Goal: Task Accomplishment & Management: Manage account settings

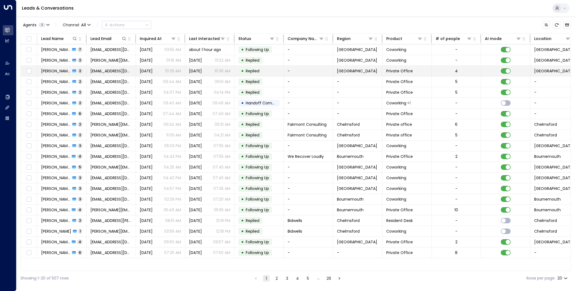
click at [46, 72] on span "[PERSON_NAME]" at bounding box center [56, 70] width 30 height 5
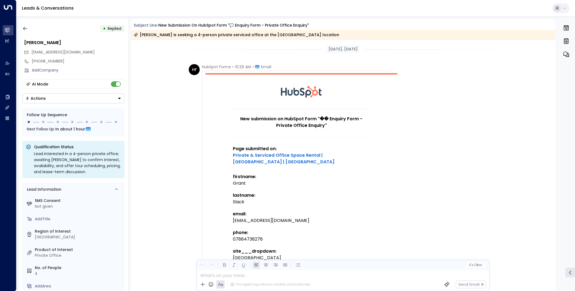
scroll to position [427, 0]
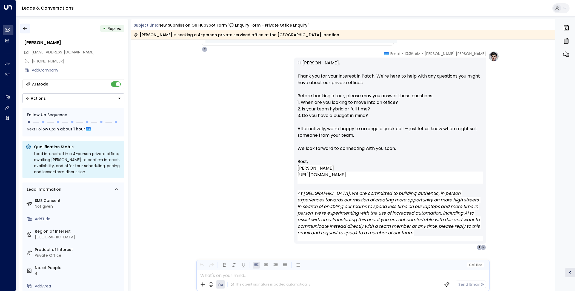
click at [26, 30] on icon "button" at bounding box center [24, 28] width 5 height 5
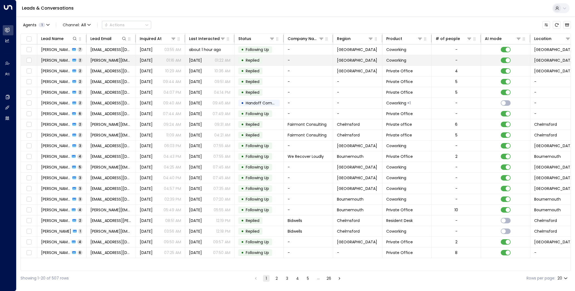
click at [53, 59] on span "[PERSON_NAME]" at bounding box center [56, 60] width 30 height 5
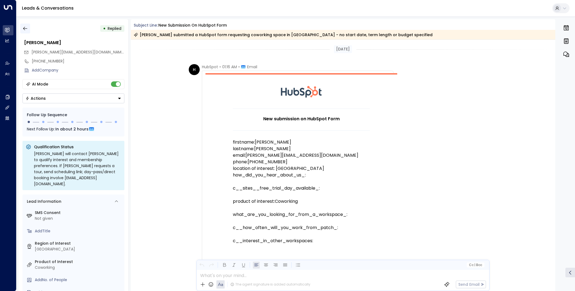
click at [24, 28] on icon "button" at bounding box center [24, 28] width 5 height 5
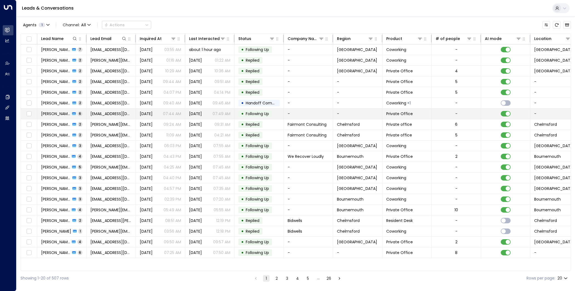
click at [54, 114] on span "[PERSON_NAME]" at bounding box center [55, 113] width 29 height 5
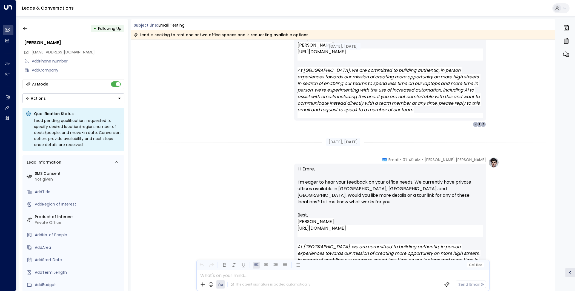
scroll to position [645, 0]
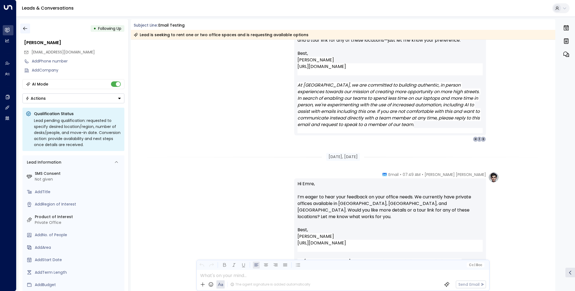
click at [24, 30] on icon "button" at bounding box center [24, 28] width 5 height 5
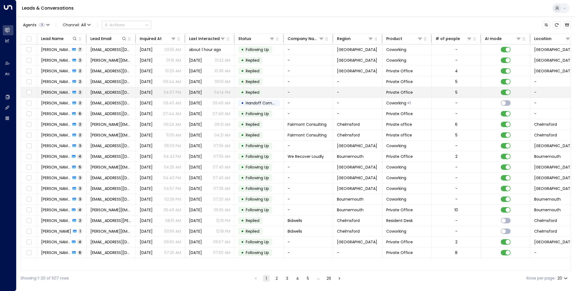
click at [57, 92] on span "[PERSON_NAME]" at bounding box center [56, 92] width 30 height 5
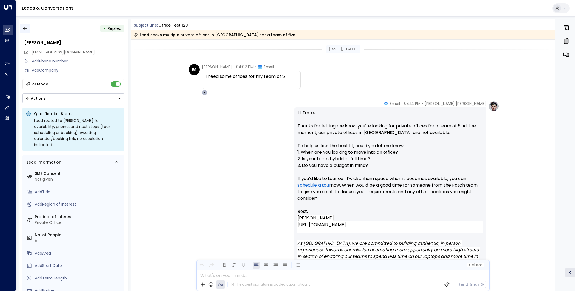
click at [28, 25] on button "button" at bounding box center [25, 29] width 10 height 10
